Goal: Task Accomplishment & Management: Manage account settings

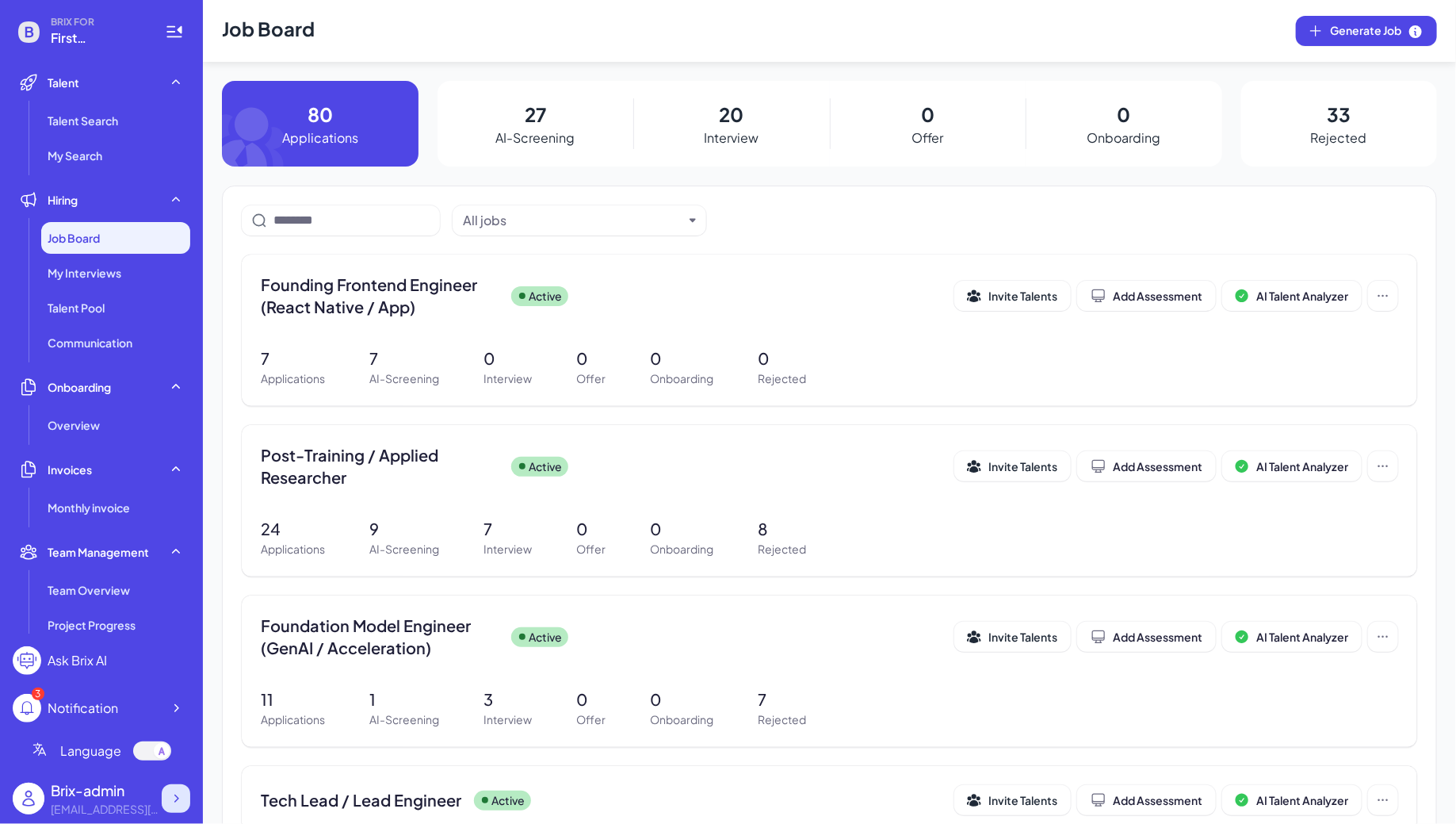
click at [166, 801] on div at bounding box center [176, 798] width 28 height 28
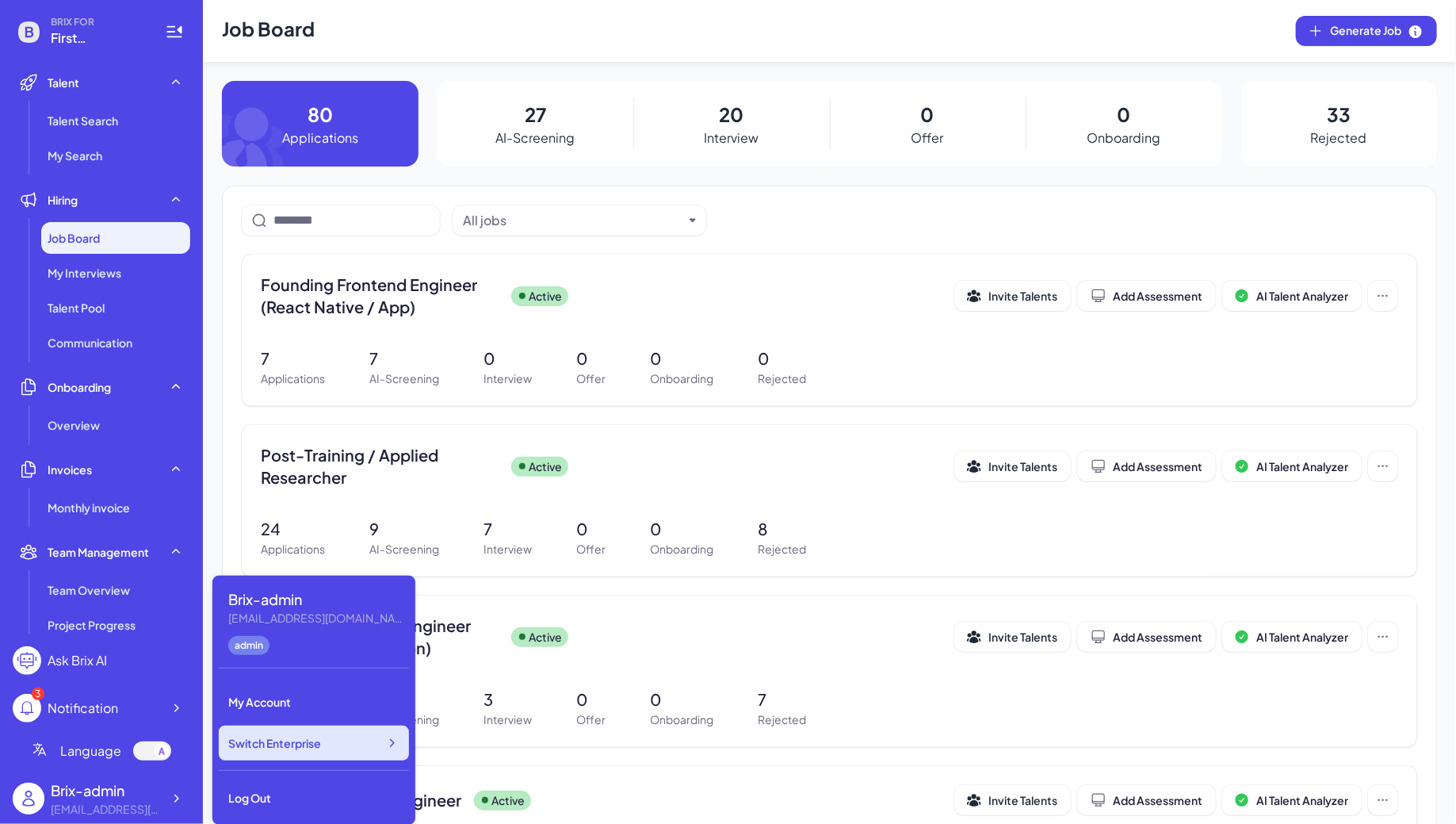
click at [339, 737] on div "Switch Enterprise" at bounding box center [314, 744] width 190 height 35
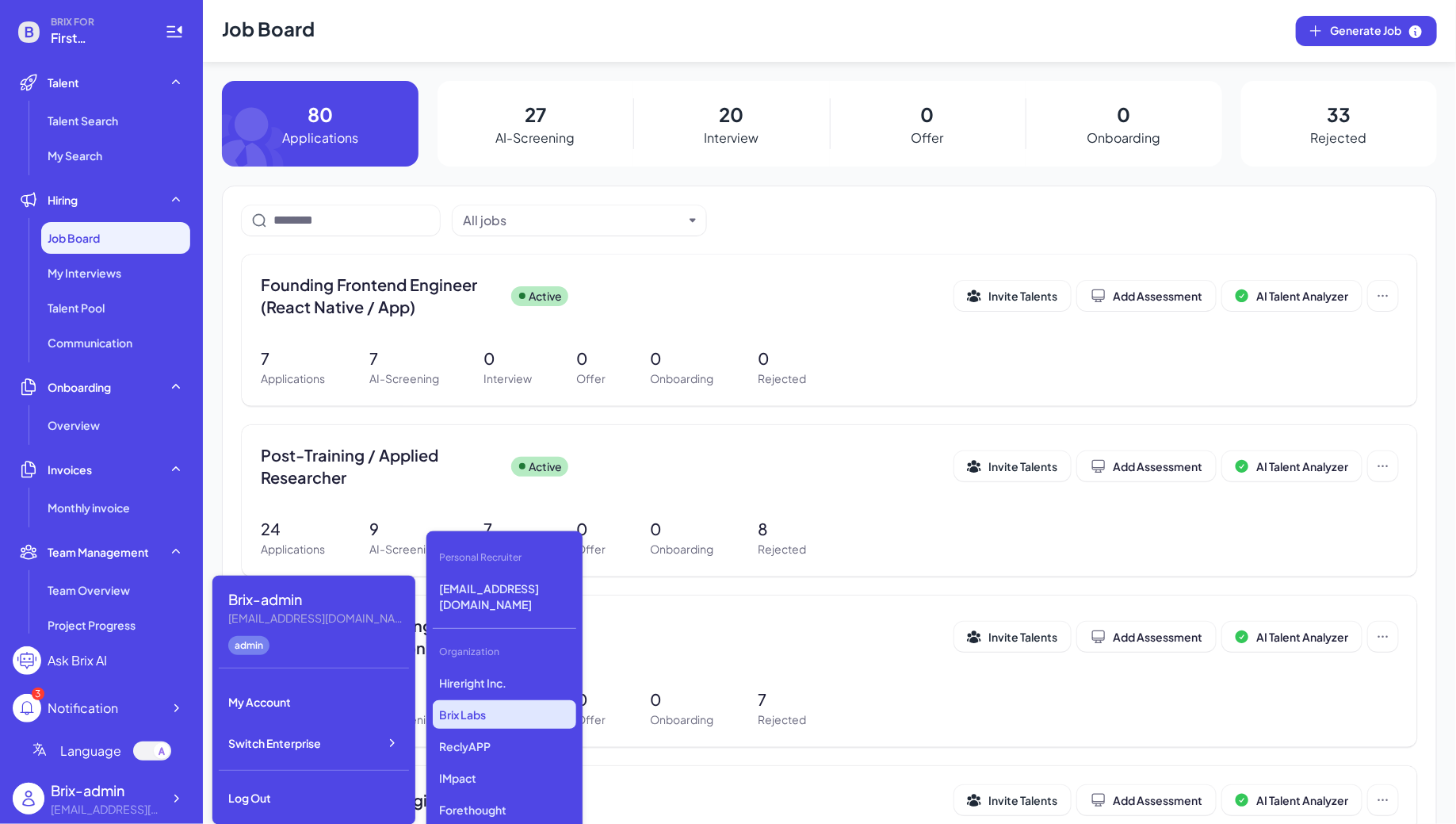
scroll to position [1266, 0]
click at [480, 714] on div "Hireright Inc. Brix Labs ReclyAPP IMpact Forethought Glow Art Jobright Serif AI…" at bounding box center [504, 748] width 143 height 159
click at [483, 723] on p "Silicon Data" at bounding box center [504, 732] width 143 height 28
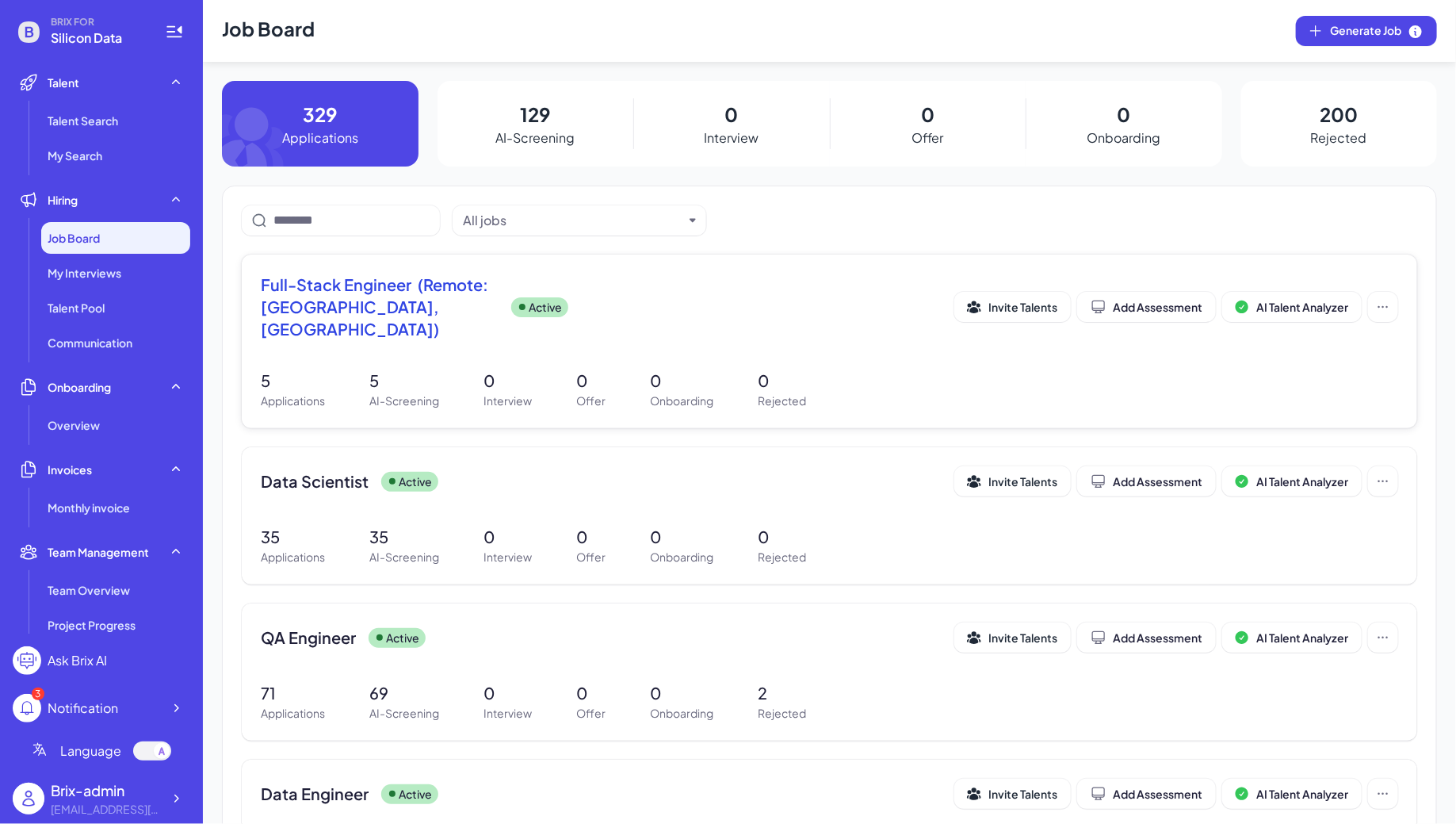
click at [473, 307] on span "Full-Stack Engineer (Remote: [GEOGRAPHIC_DATA], [GEOGRAPHIC_DATA])" at bounding box center [379, 307] width 238 height 67
